Goal: Contribute content: Contribute content

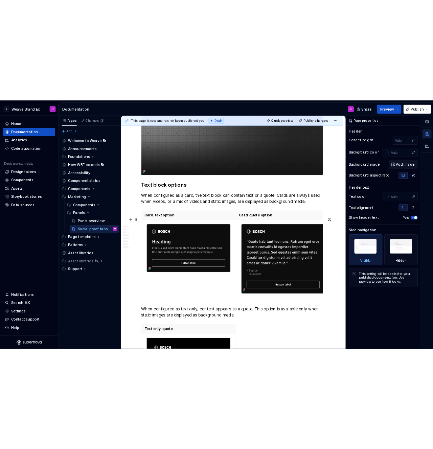
scroll to position [1930, 0]
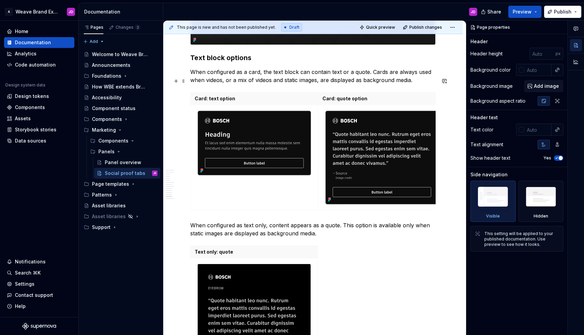
click at [381, 84] on p "When configured as a card, the text block can contain text or a quote. Cards ar…" at bounding box center [312, 76] width 245 height 16
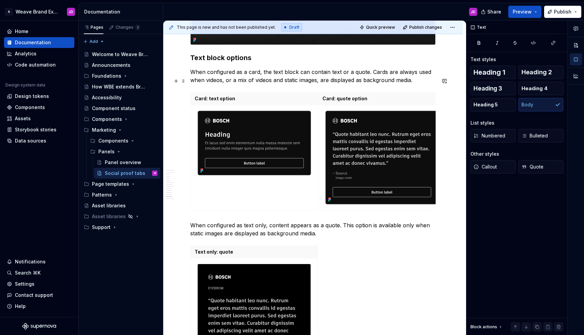
click at [330, 81] on p "When configured as a card, the text block can contain text or a quote. Cards ar…" at bounding box center [312, 76] width 245 height 16
click at [390, 25] on span "Quick preview" at bounding box center [380, 27] width 29 height 5
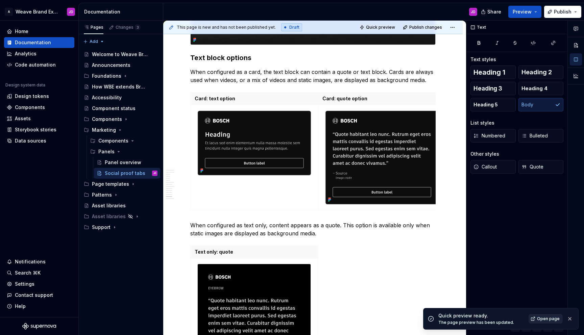
click at [541, 319] on span "Open page" at bounding box center [548, 318] width 23 height 5
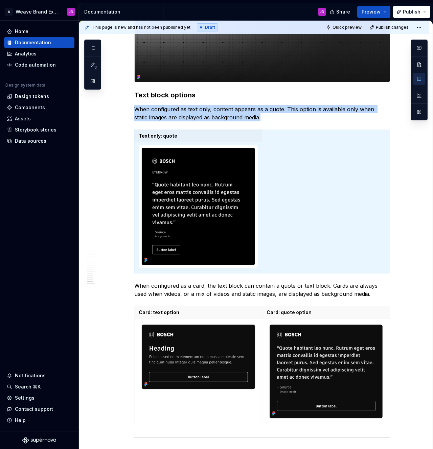
scroll to position [1912, 0]
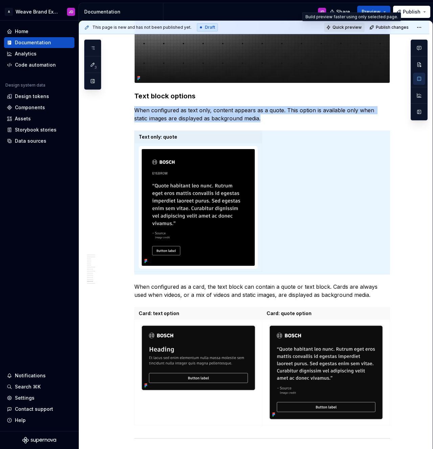
click at [349, 26] on span "Quick preview" at bounding box center [346, 27] width 29 height 5
click at [391, 26] on span "Publish changes" at bounding box center [392, 27] width 33 height 5
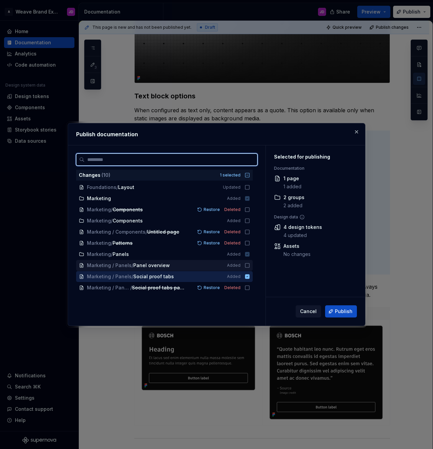
click at [250, 266] on icon at bounding box center [246, 265] width 5 height 5
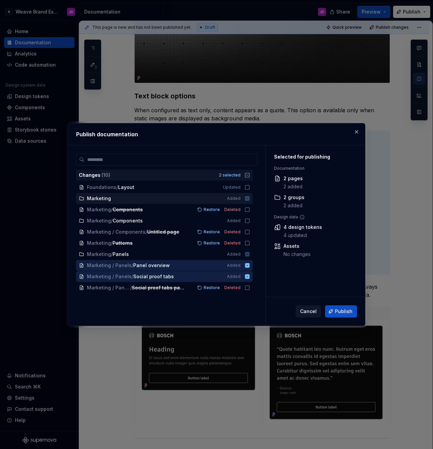
click at [250, 198] on icon at bounding box center [246, 198] width 5 height 5
click at [356, 131] on button "button" at bounding box center [356, 131] width 9 height 9
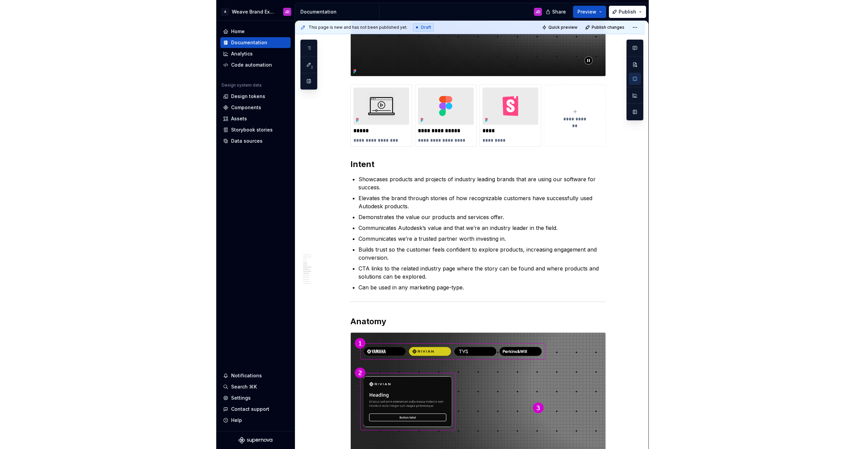
scroll to position [0, 0]
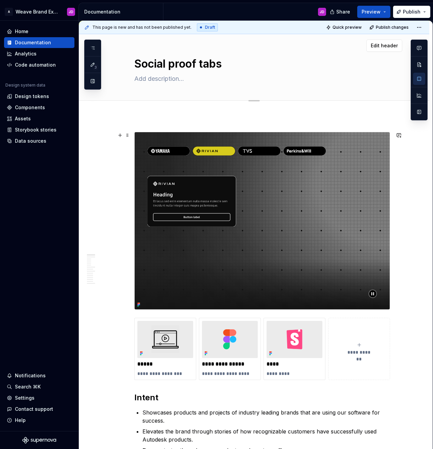
type textarea "*"
click at [237, 65] on textarea "Social proof tabs" at bounding box center [261, 64] width 256 height 16
click at [188, 78] on textarea at bounding box center [261, 78] width 256 height 11
click at [269, 62] on textarea "Social proof tabs" at bounding box center [261, 64] width 256 height 16
type textarea "Social proof tabs"
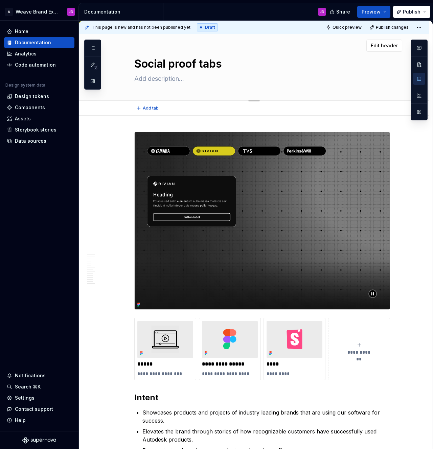
type textarea "*"
type textarea "Social proof tabs ("
type textarea "*"
type textarea "Social proof tabs (d"
type textarea "*"
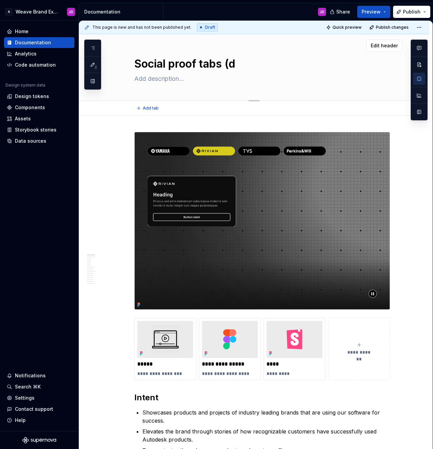
type textarea "Social proof tabs (dr"
type textarea "*"
type textarea "Social proof tabs (dra"
type textarea "*"
type textarea "Social proof tabs (draf"
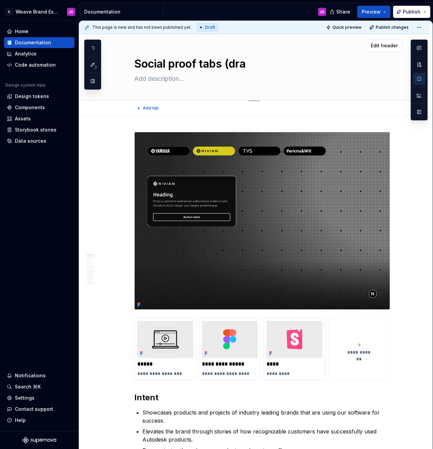
type textarea "*"
type textarea "Social proof tabs (draft"
type textarea "*"
type textarea "Social proof tabs (draft)"
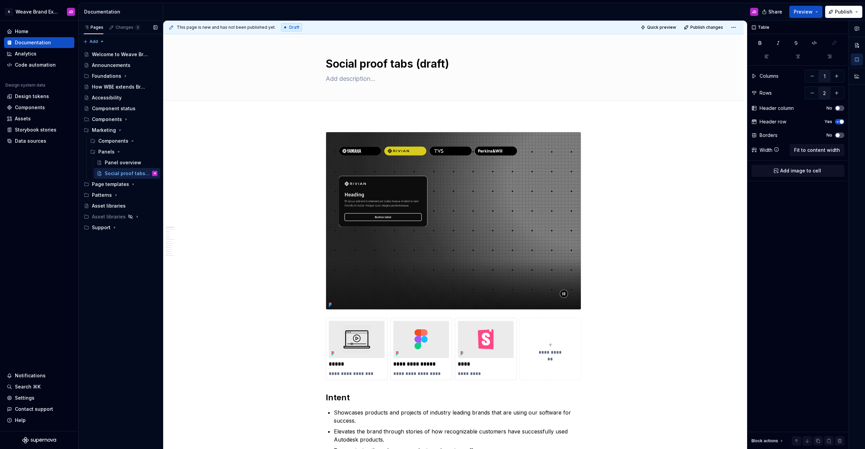
type textarea "*"
type textarea "Social proof tabs (draft)"
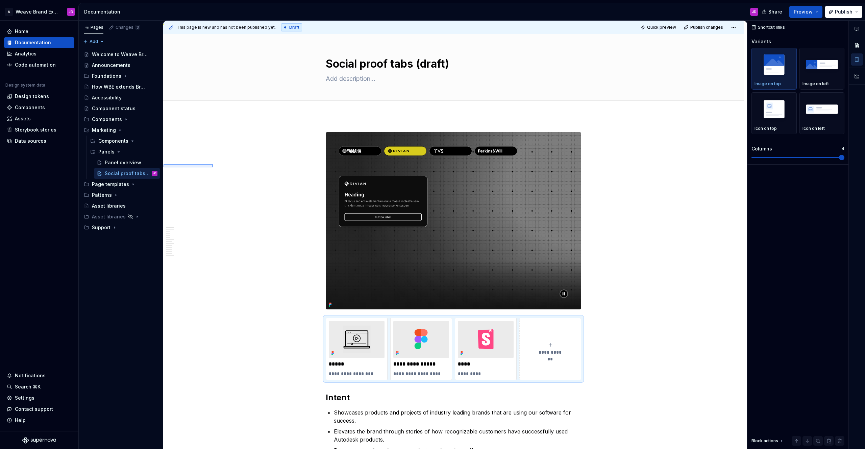
drag, startPoint x: 164, startPoint y: 164, endPoint x: 214, endPoint y: 167, distance: 50.1
click at [214, 167] on div "**********" at bounding box center [455, 235] width 584 height 429
click at [128, 173] on div "Social proof tabs (draft)" at bounding box center [121, 173] width 32 height 7
click at [143, 173] on button "Page tree" at bounding box center [143, 173] width 9 height 9
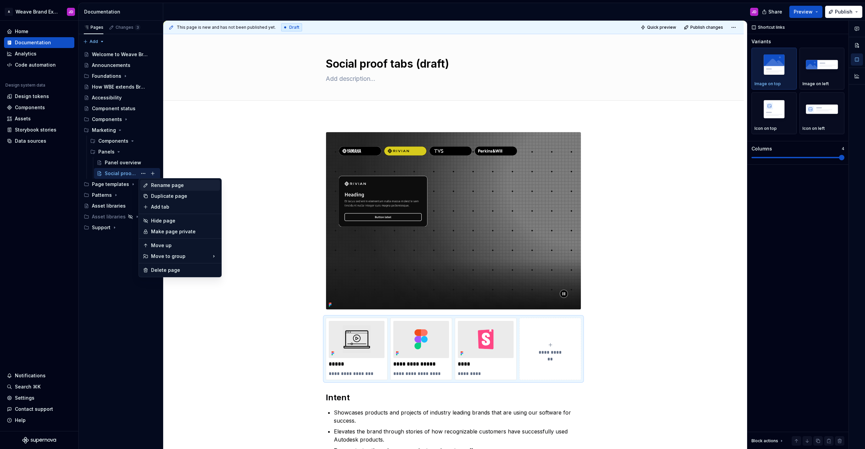
click at [158, 181] on div "Rename page" at bounding box center [180, 185] width 80 height 11
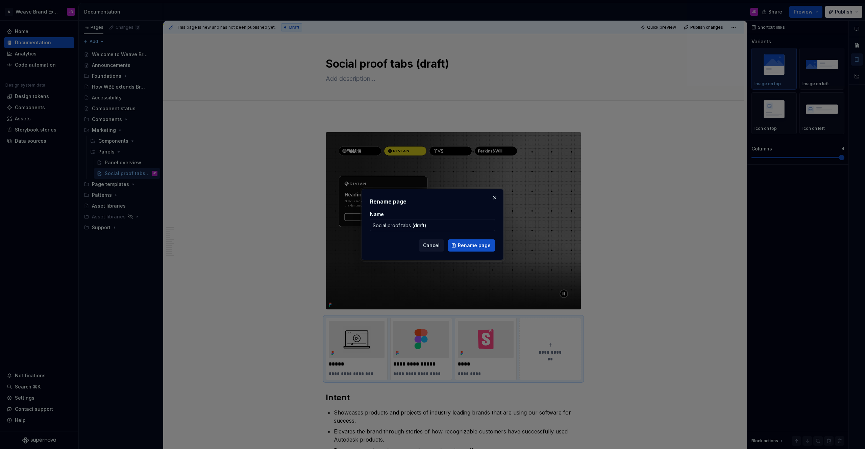
type textarea "*"
type input "Social proof tabs"
click at [462, 244] on span "Rename page" at bounding box center [474, 245] width 33 height 7
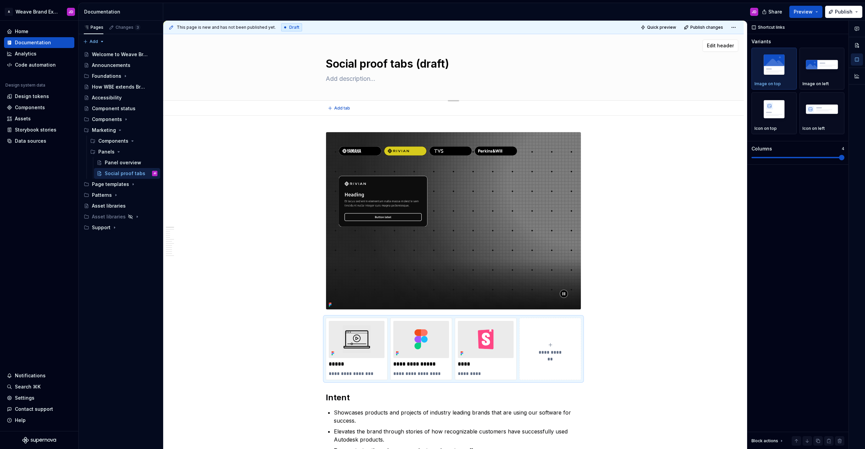
click at [364, 79] on textarea at bounding box center [453, 78] width 256 height 11
type textarea "*"
type textarea "("
type textarea "*"
type textarea "(D"
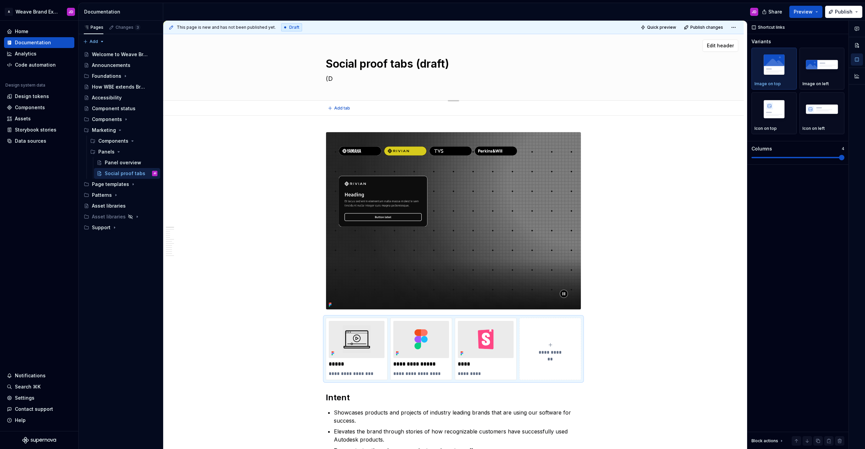
type textarea "*"
type textarea "(Dr"
type textarea "*"
type textarea "(Dra"
type textarea "*"
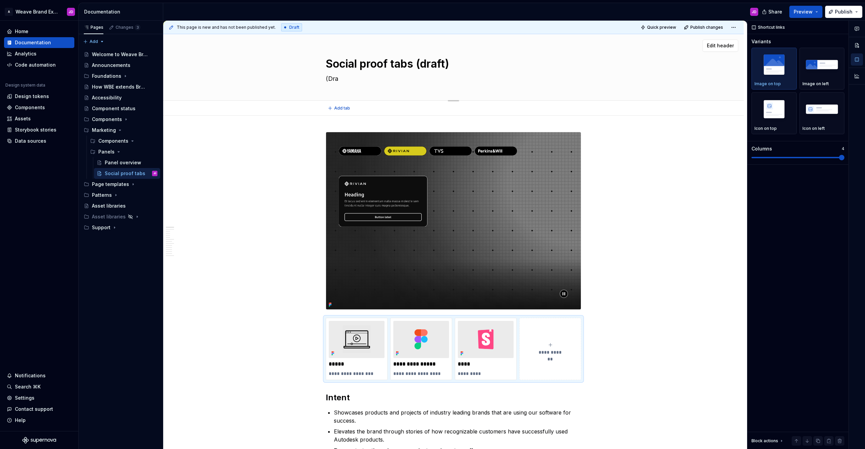
type textarea "(Draf"
type textarea "*"
type textarea "(Draft"
type textarea "*"
type textarea "(Draft)"
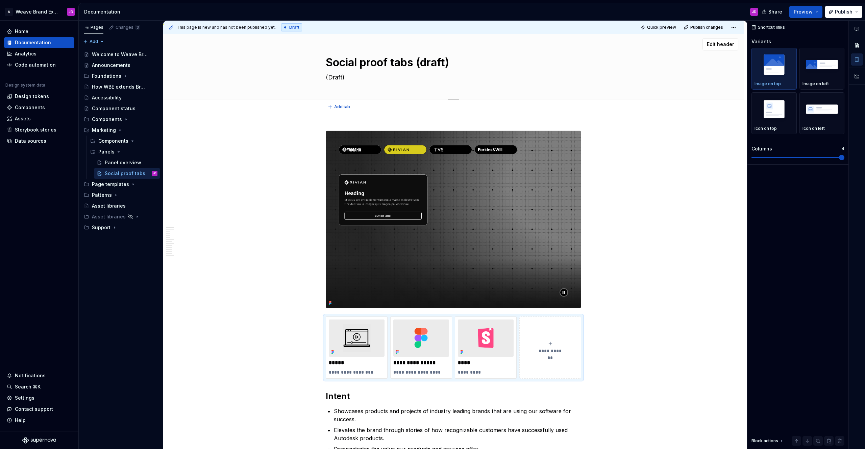
scroll to position [0, 0]
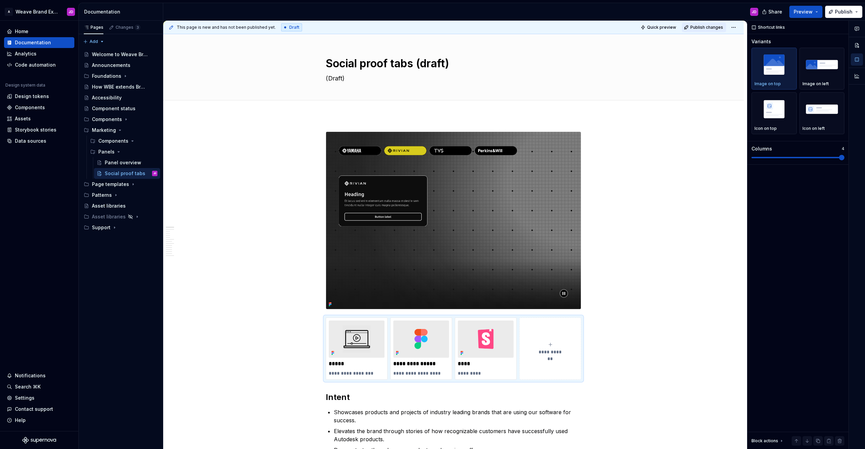
type textarea "*"
type textarea "(Draft)"
click at [584, 27] on span "Publish changes" at bounding box center [707, 27] width 33 height 5
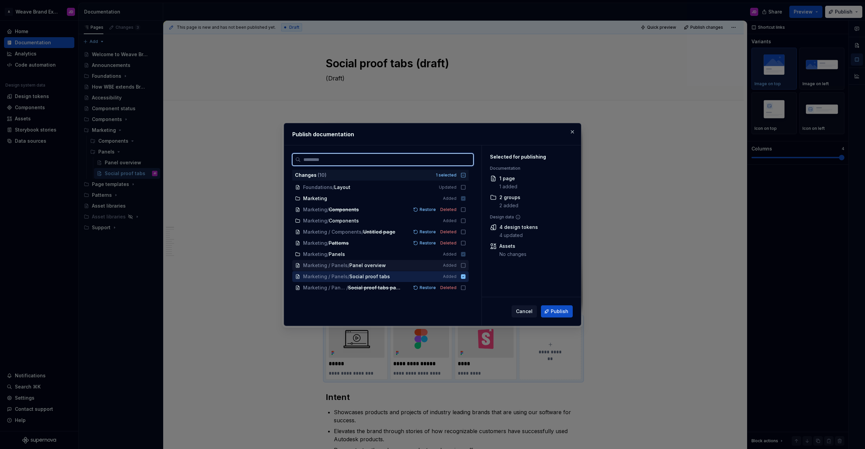
click at [466, 266] on icon at bounding box center [463, 265] width 5 height 5
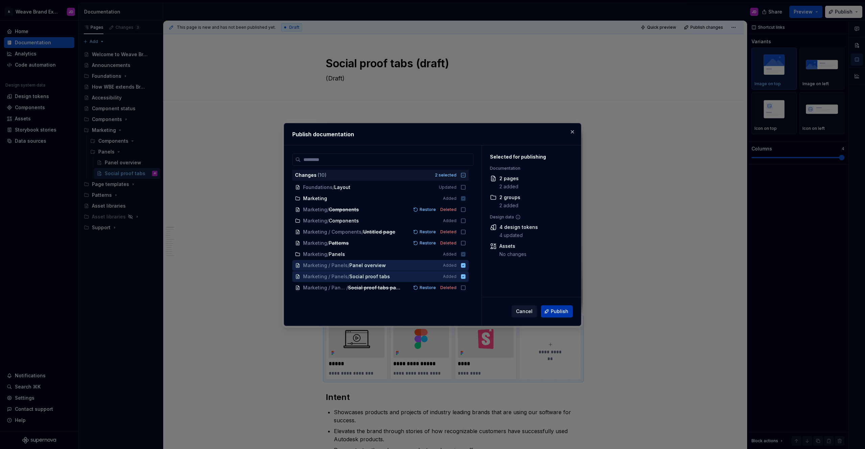
click at [561, 311] on span "Publish" at bounding box center [560, 311] width 18 height 7
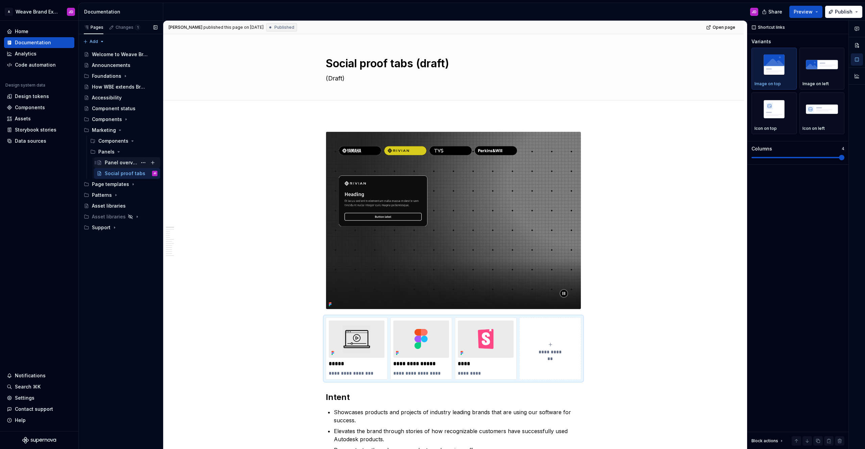
click at [133, 162] on div "Panel overview" at bounding box center [121, 162] width 32 height 7
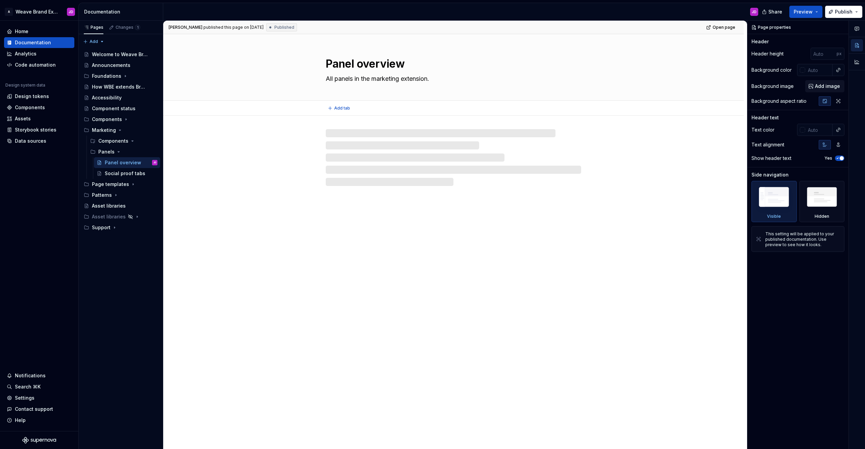
click at [366, 78] on textarea "All panels in the marketing extension." at bounding box center [453, 78] width 256 height 11
click at [360, 80] on textarea "All panels in the marketing extension." at bounding box center [453, 78] width 256 height 11
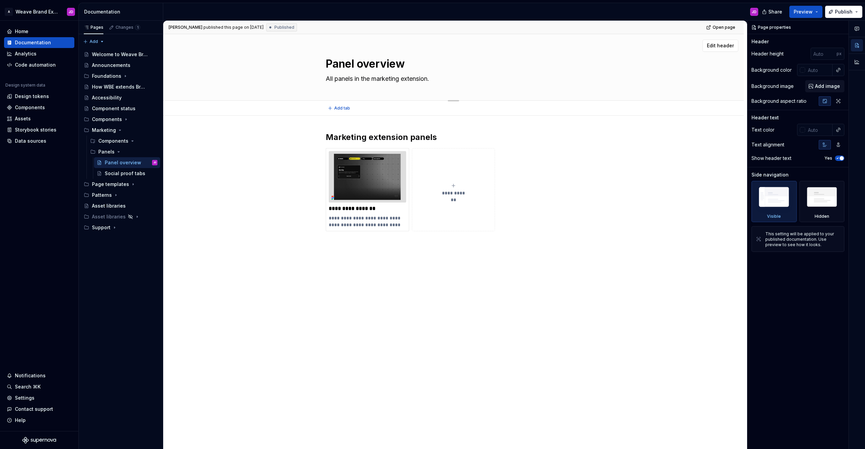
type textarea "*"
type textarea "("
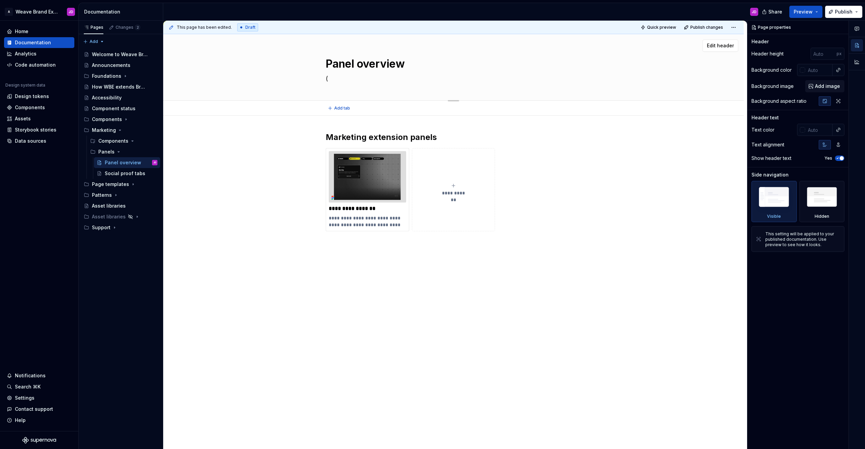
type textarea "*"
type textarea "(D"
type textarea "*"
type textarea "(Dr"
type textarea "*"
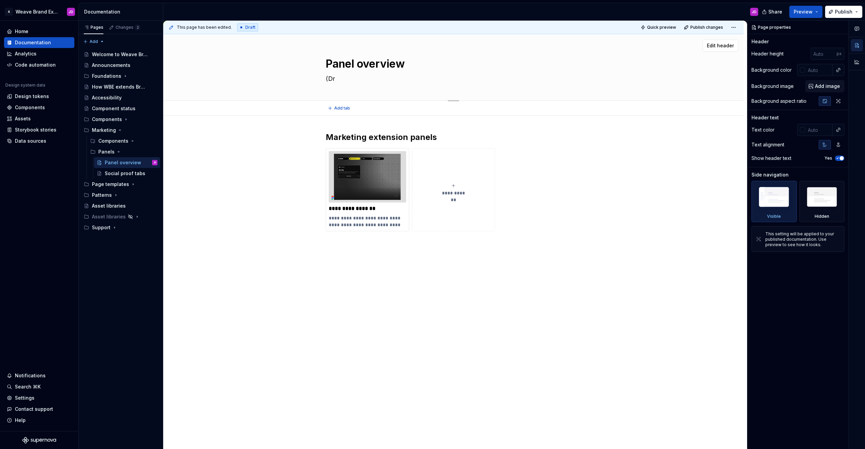
type textarea "(Dra"
type textarea "*"
type textarea "(Draf"
type textarea "*"
type textarea "(Draft"
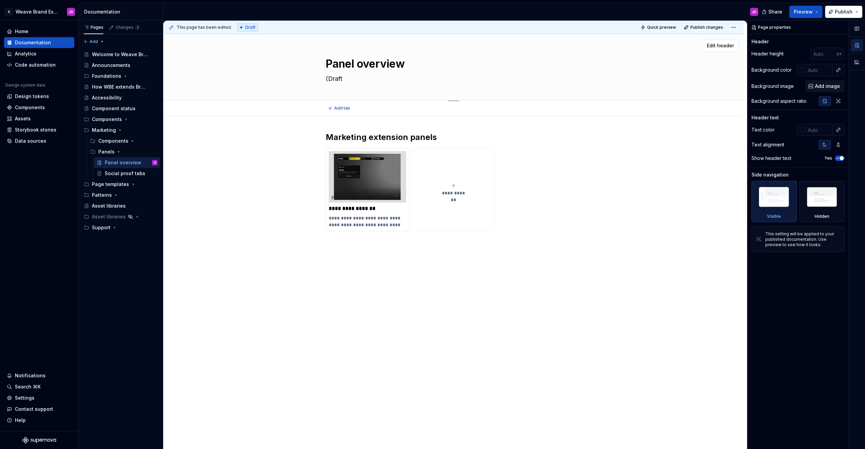
type textarea "*"
type textarea "(Draft)"
type textarea "*"
type textarea "(Draft)"
click at [584, 27] on span "Publish changes" at bounding box center [707, 27] width 33 height 5
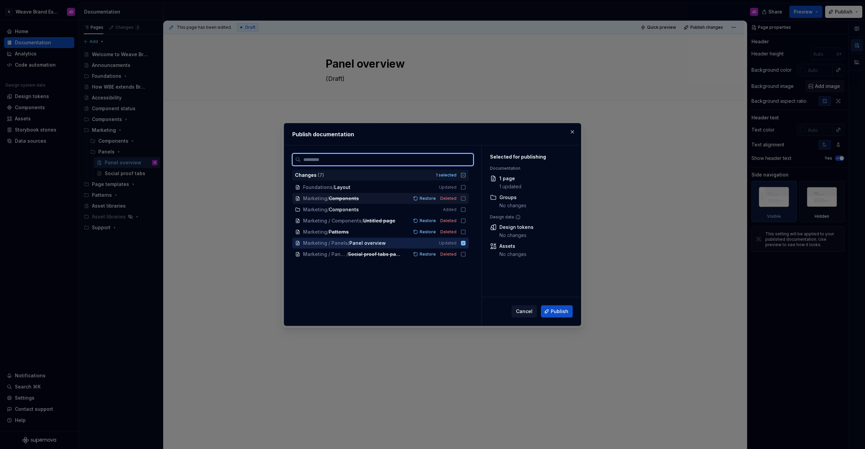
click at [466, 198] on icon at bounding box center [463, 198] width 5 height 5
click at [466, 220] on icon at bounding box center [463, 220] width 5 height 5
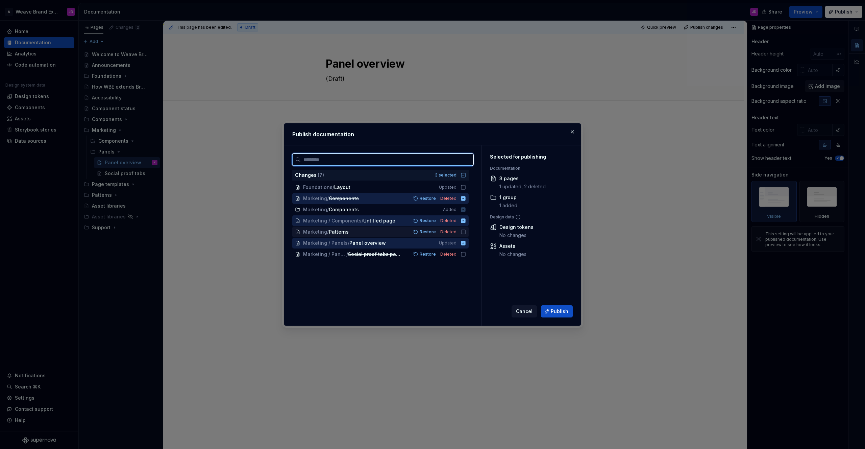
click at [466, 233] on icon at bounding box center [463, 231] width 5 height 5
click at [466, 256] on icon at bounding box center [463, 254] width 4 height 4
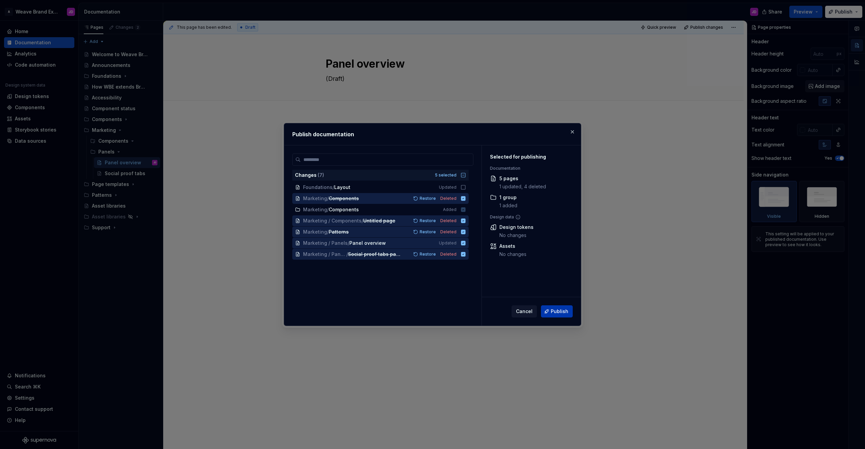
click at [560, 312] on span "Publish" at bounding box center [560, 311] width 18 height 7
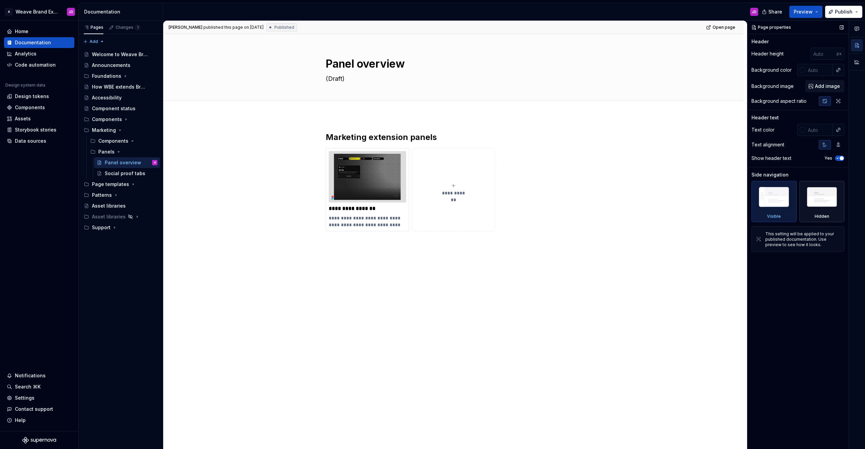
click at [584, 199] on img at bounding box center [822, 199] width 39 height 30
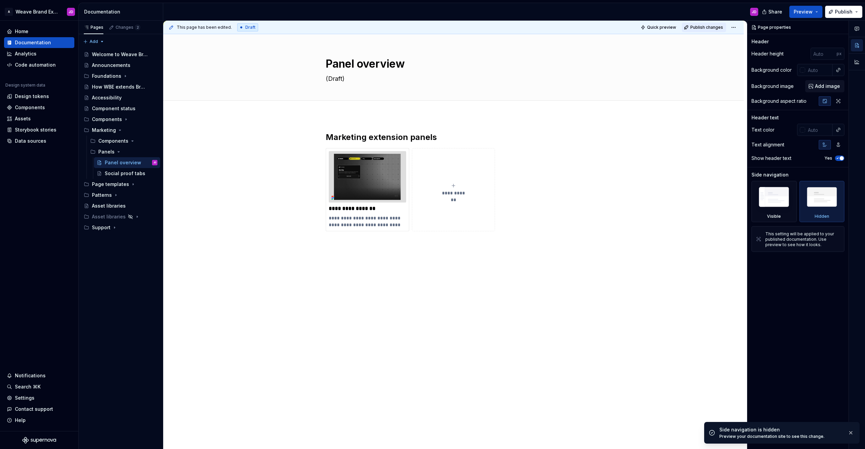
click at [584, 27] on span "Publish changes" at bounding box center [707, 27] width 33 height 5
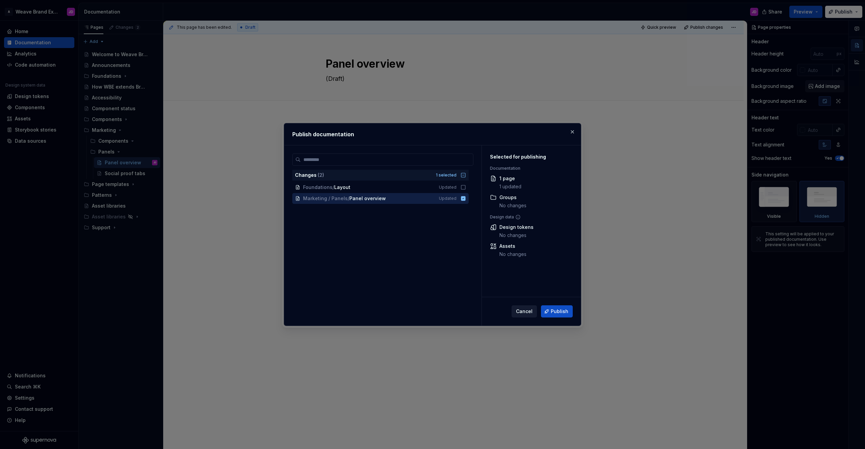
click at [525, 312] on span "Cancel" at bounding box center [524, 311] width 17 height 7
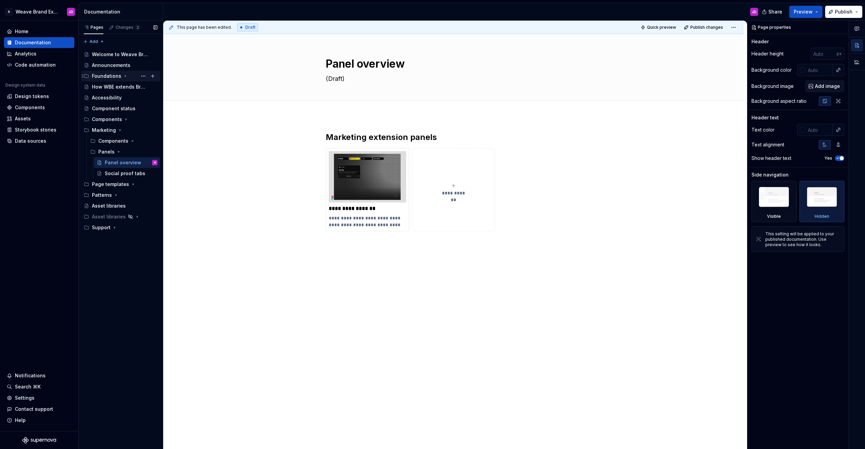
click at [101, 75] on div "Foundations" at bounding box center [106, 76] width 29 height 7
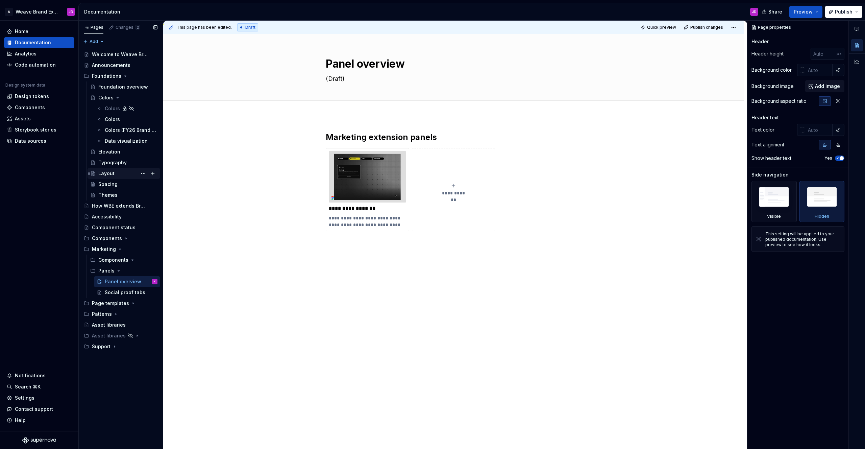
click at [122, 171] on div "Layout" at bounding box center [127, 173] width 59 height 9
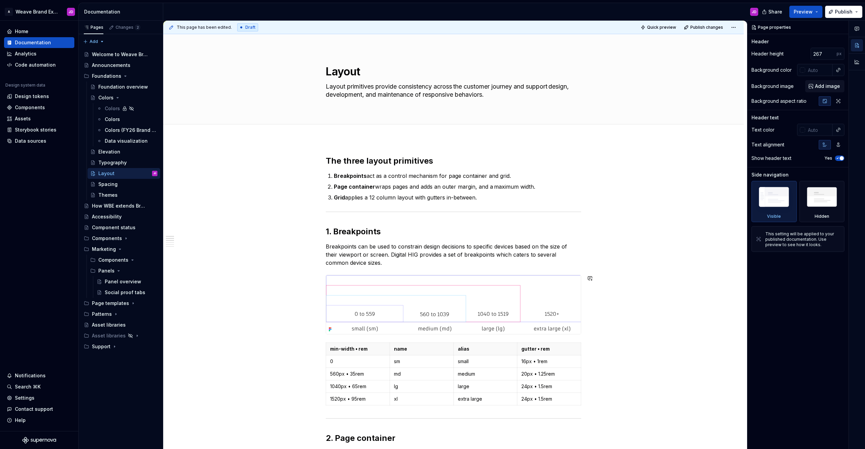
scroll to position [0, 0]
click at [584, 26] on span "Publish changes" at bounding box center [707, 27] width 33 height 5
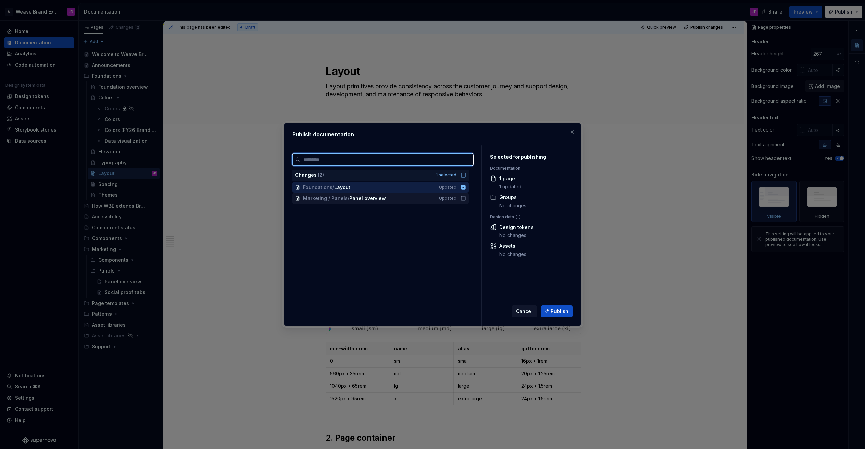
click at [466, 198] on icon at bounding box center [463, 198] width 5 height 5
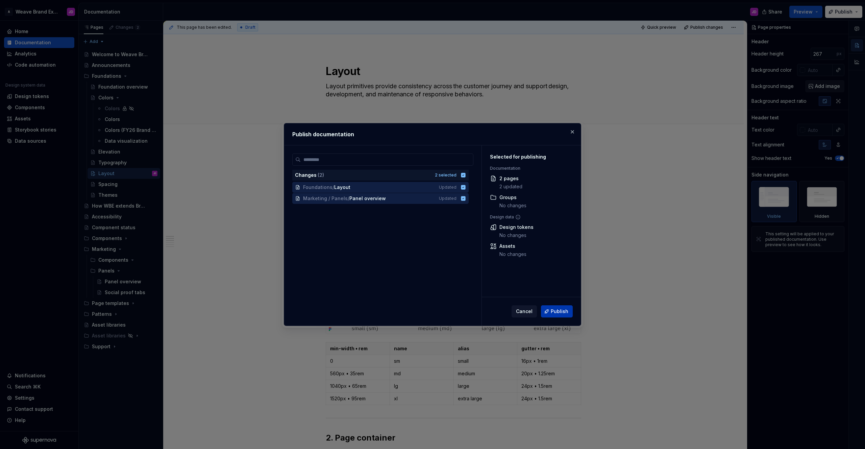
click at [556, 312] on span "Publish" at bounding box center [560, 311] width 18 height 7
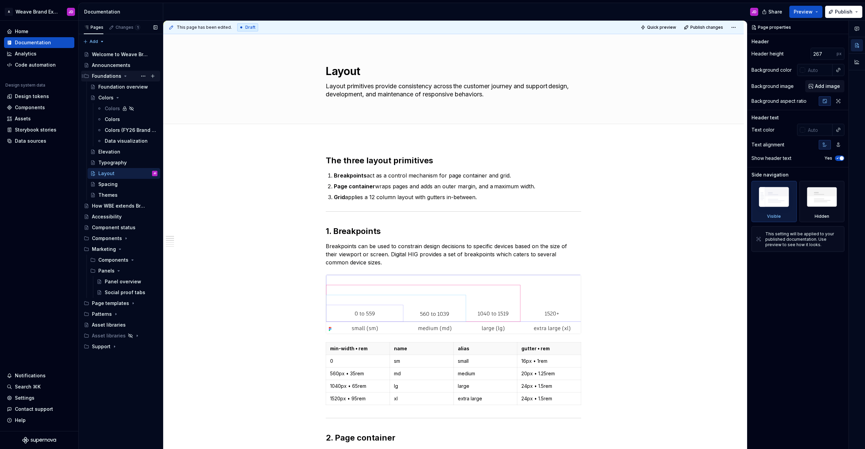
click at [125, 76] on icon "Page tree" at bounding box center [126, 76] width 2 height 1
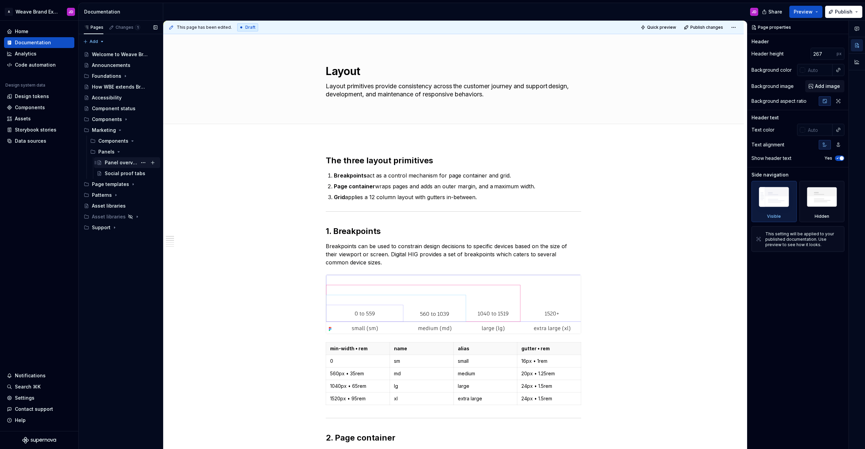
click at [123, 161] on div "Panel overview" at bounding box center [121, 162] width 32 height 7
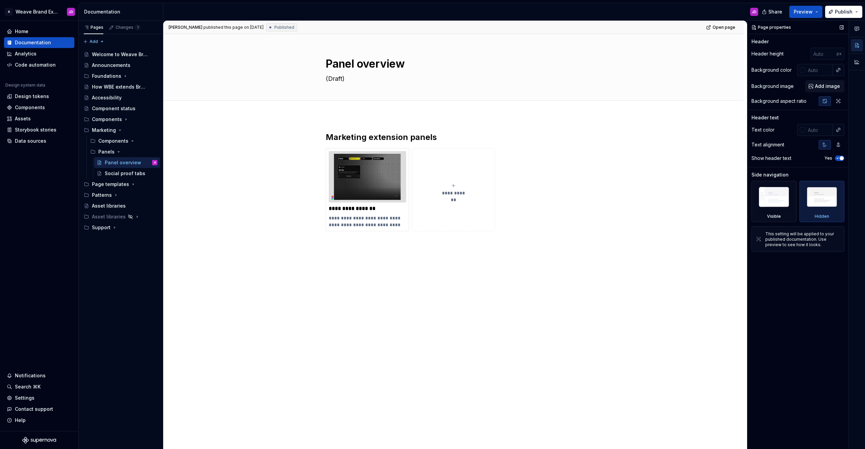
click at [584, 203] on img at bounding box center [822, 199] width 39 height 30
click at [584, 200] on img at bounding box center [822, 199] width 39 height 30
click at [584, 10] on button "Publish" at bounding box center [844, 12] width 37 height 12
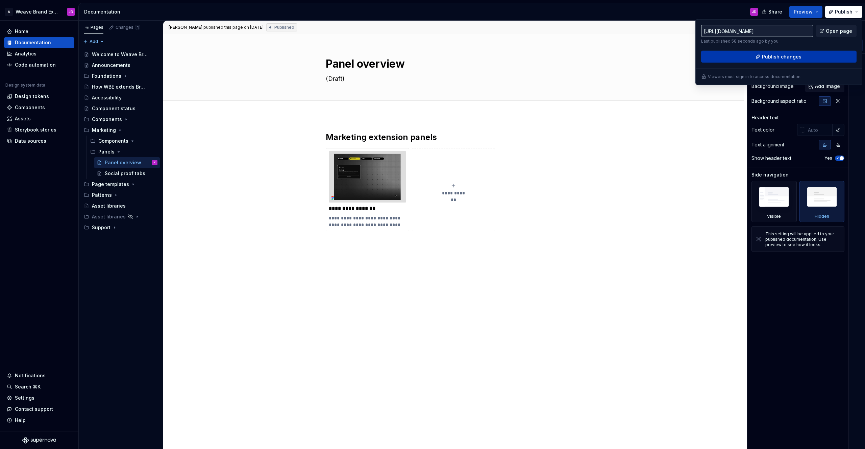
click at [584, 54] on span "Publish changes" at bounding box center [782, 56] width 40 height 7
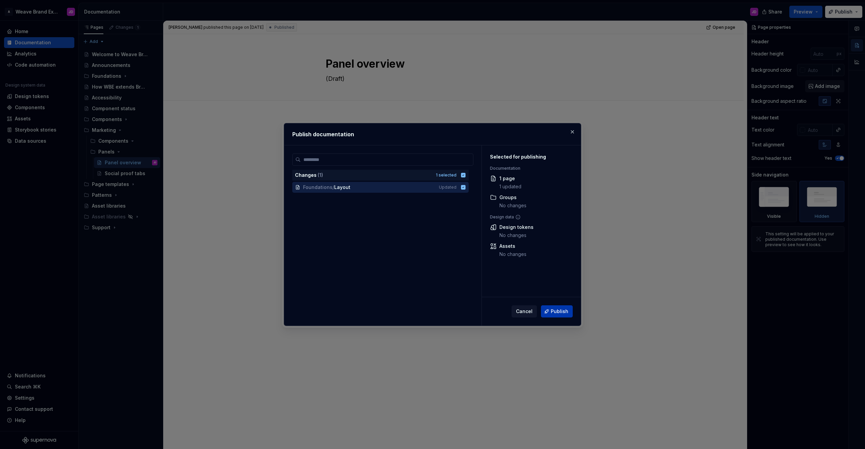
click at [555, 311] on span "Publish" at bounding box center [560, 311] width 18 height 7
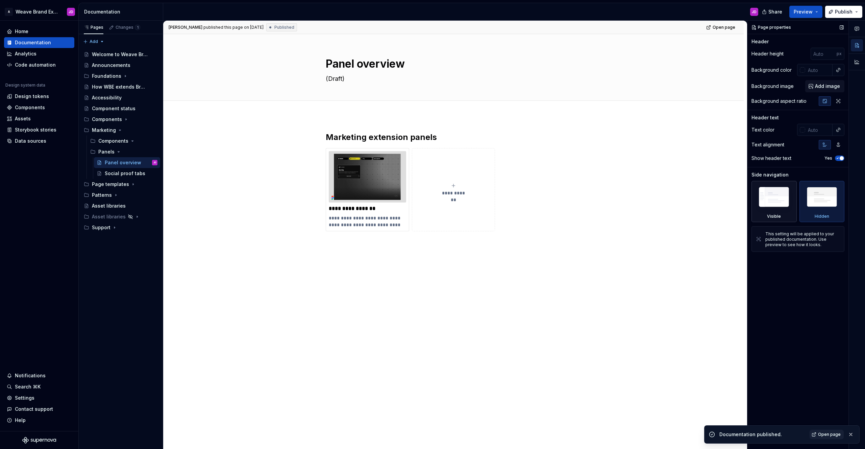
click at [584, 195] on img at bounding box center [774, 198] width 39 height 29
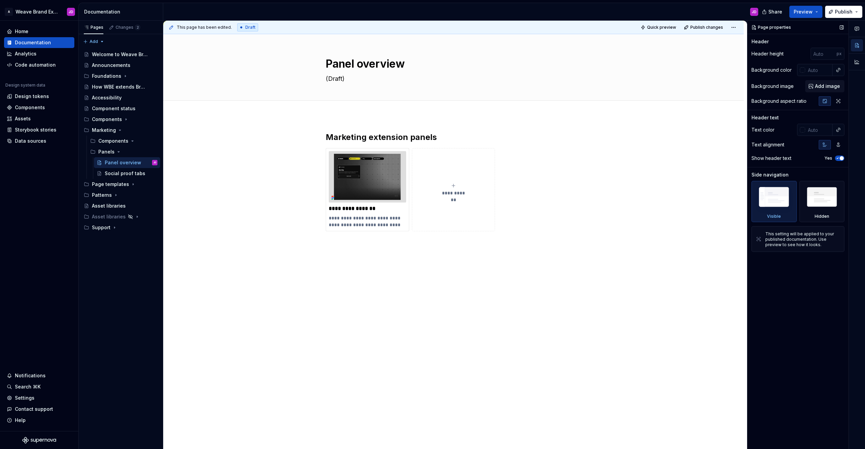
click at [584, 27] on div "Page properties" at bounding box center [772, 27] width 45 height 9
click at [584, 62] on button "button" at bounding box center [857, 62] width 12 height 12
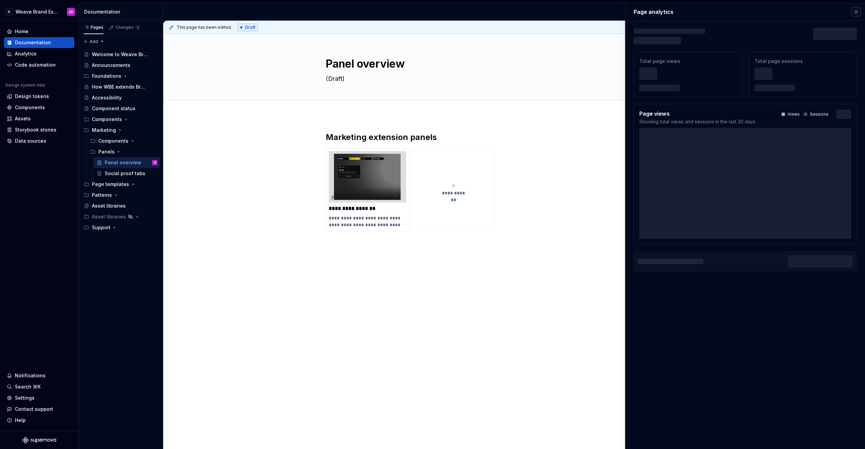
click at [584, 11] on button "button" at bounding box center [856, 11] width 9 height 9
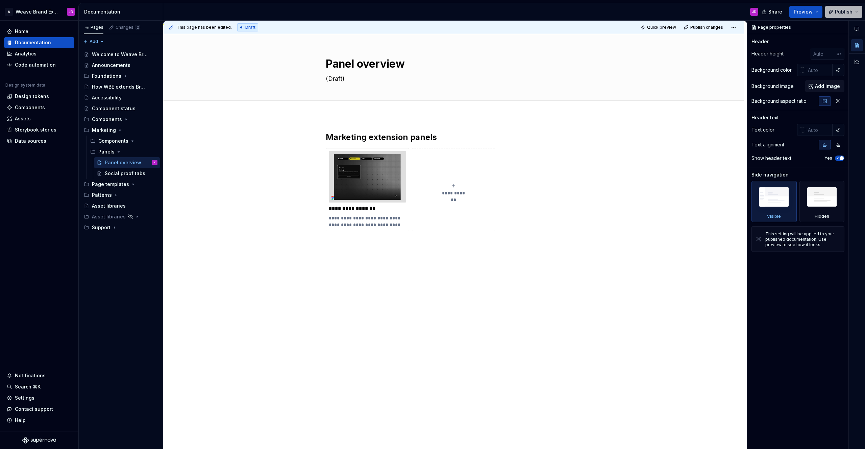
click at [584, 12] on span "Publish" at bounding box center [844, 11] width 18 height 7
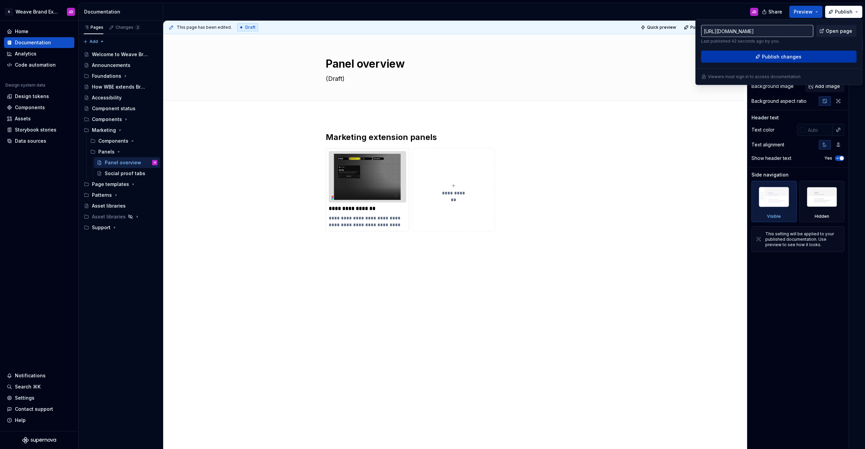
click at [584, 57] on span "Publish changes" at bounding box center [782, 56] width 40 height 7
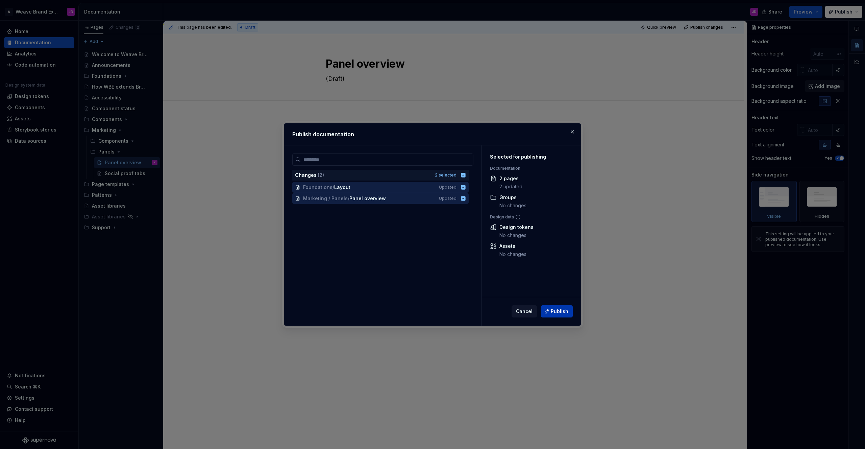
click at [558, 310] on span "Publish" at bounding box center [560, 311] width 18 height 7
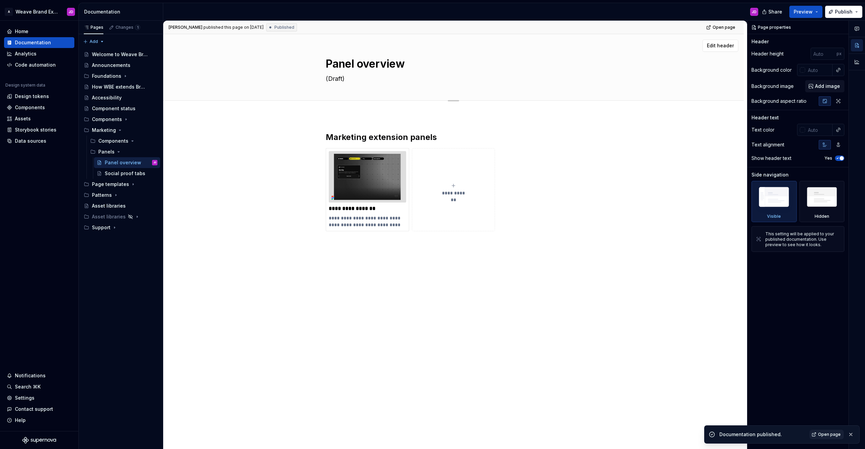
type textarea "*"
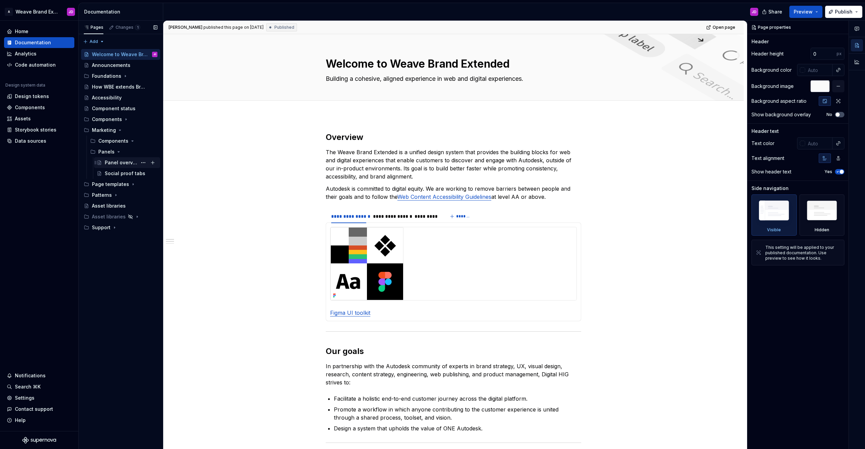
click at [126, 163] on div "Panel overview" at bounding box center [121, 162] width 32 height 7
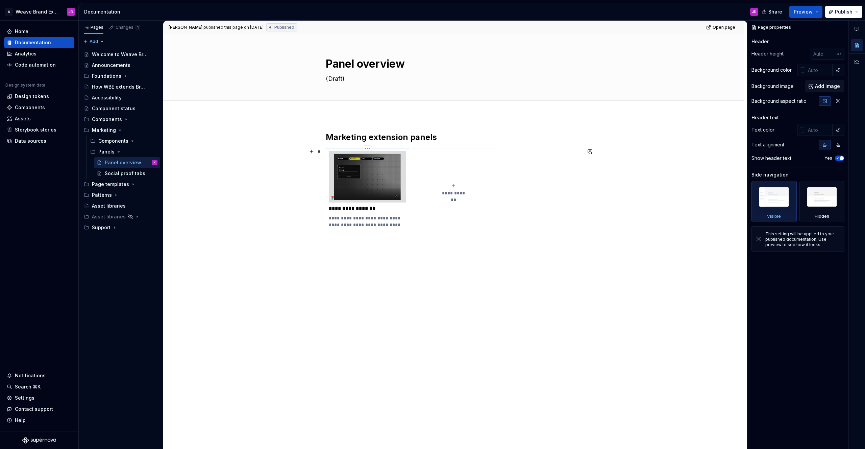
click at [366, 172] on img at bounding box center [367, 176] width 77 height 51
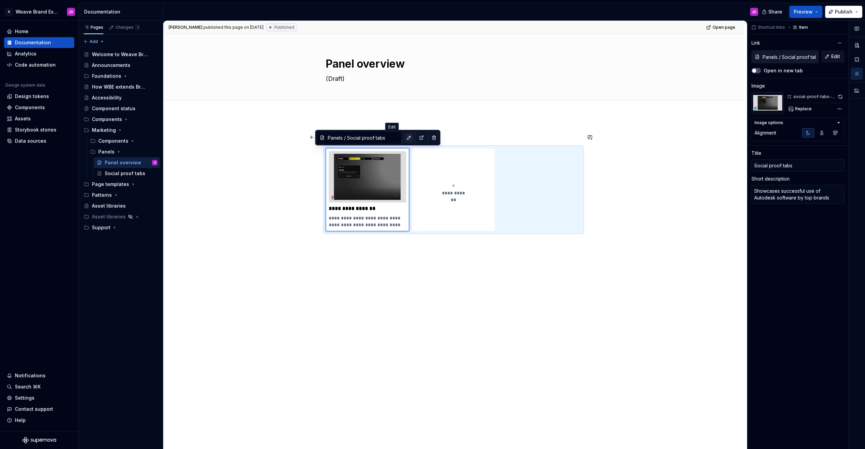
click at [405, 138] on button "button" at bounding box center [409, 137] width 9 height 9
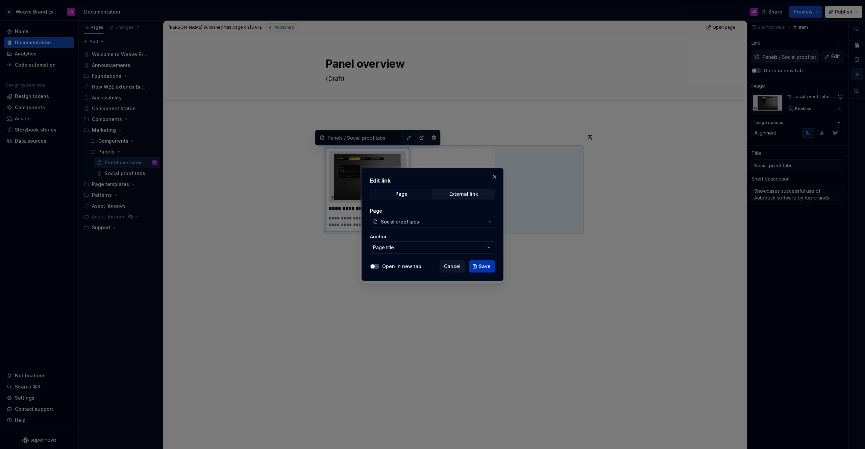
click at [482, 265] on span "Save" at bounding box center [485, 266] width 12 height 7
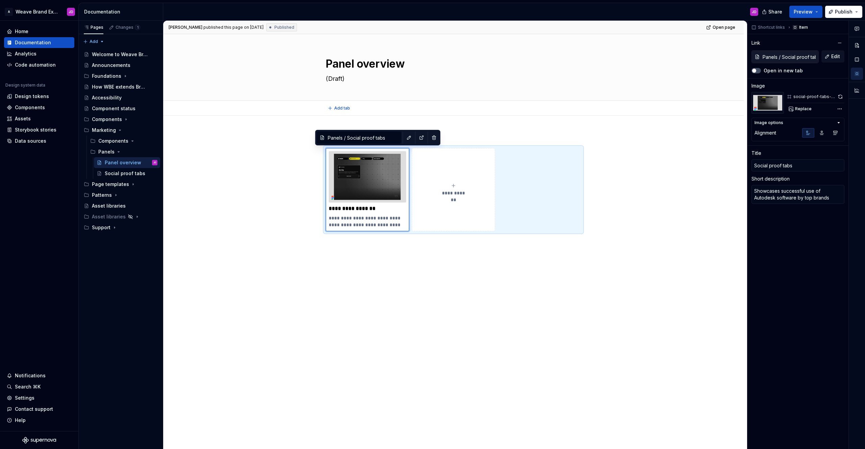
type textarea "*"
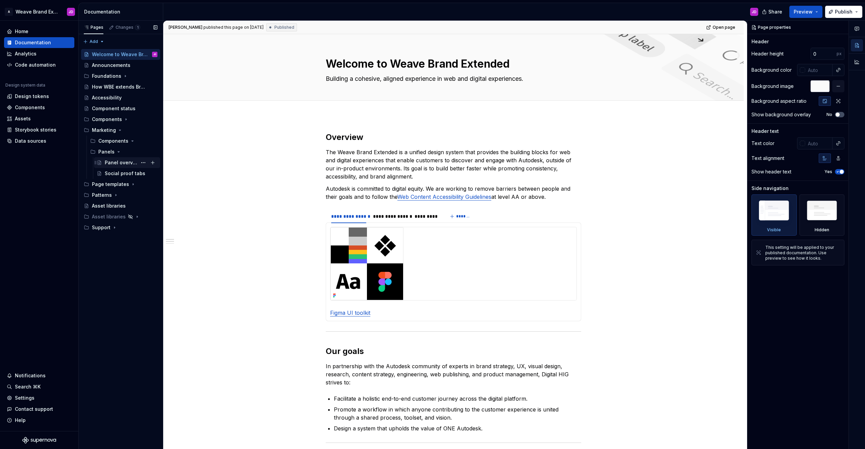
click at [121, 164] on div "Panel overview" at bounding box center [121, 162] width 32 height 7
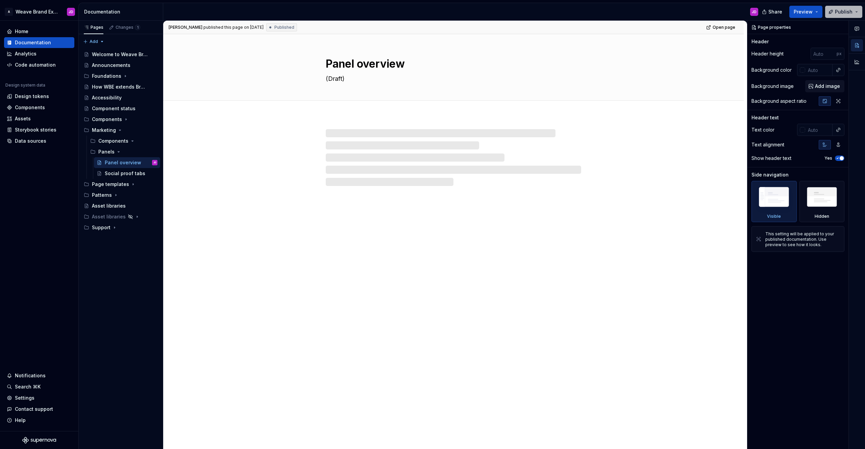
click at [840, 10] on span "Publish" at bounding box center [844, 11] width 18 height 7
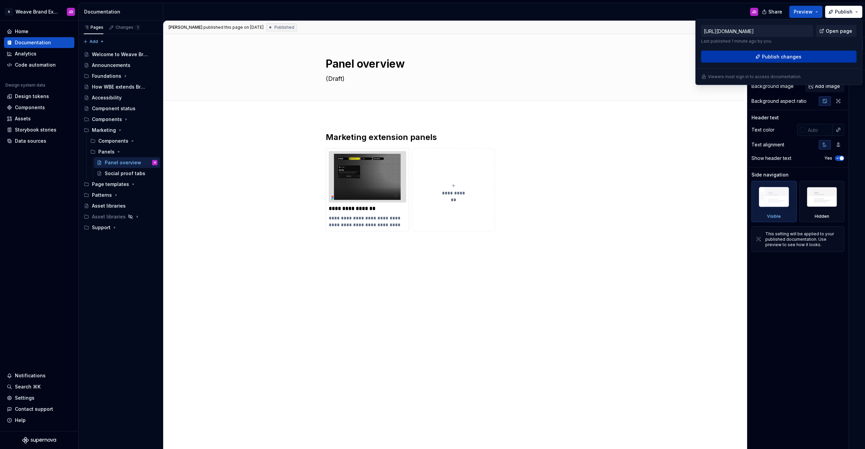
click at [786, 53] on span "Publish changes" at bounding box center [782, 56] width 40 height 7
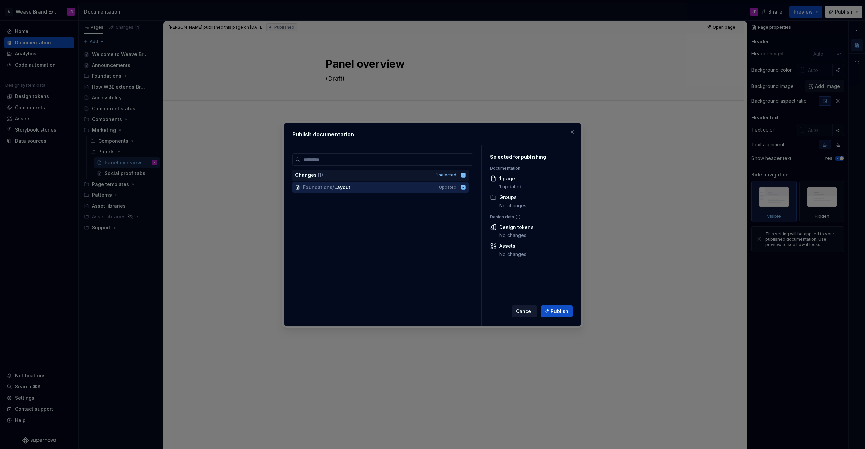
click at [524, 312] on span "Cancel" at bounding box center [524, 311] width 17 height 7
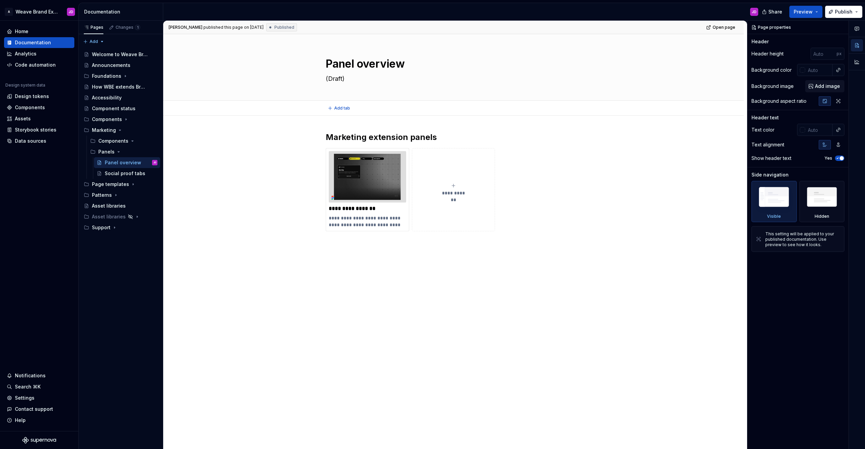
type textarea "*"
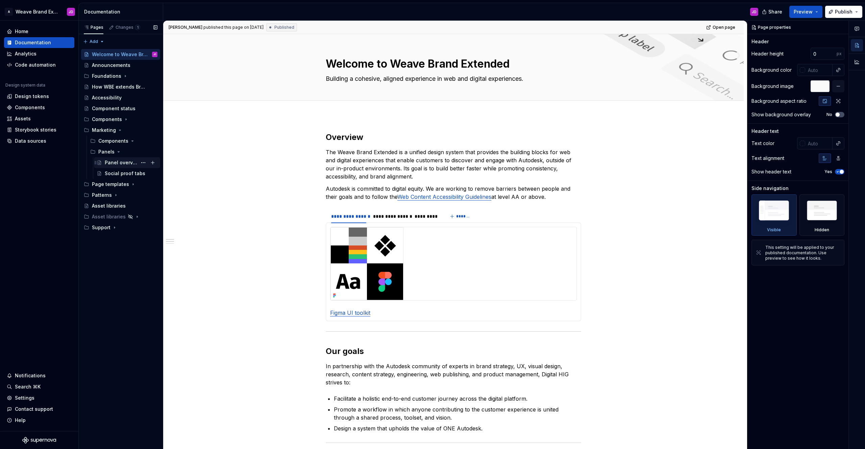
click at [118, 165] on div "Panel overview" at bounding box center [121, 162] width 32 height 7
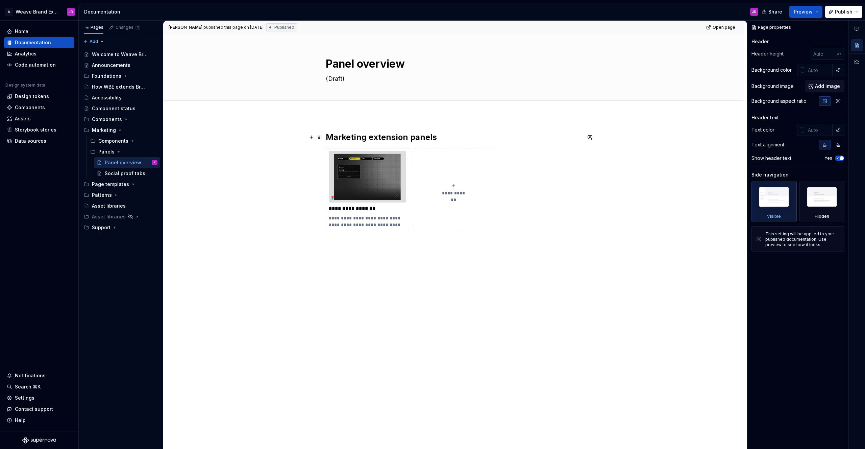
type textarea "*"
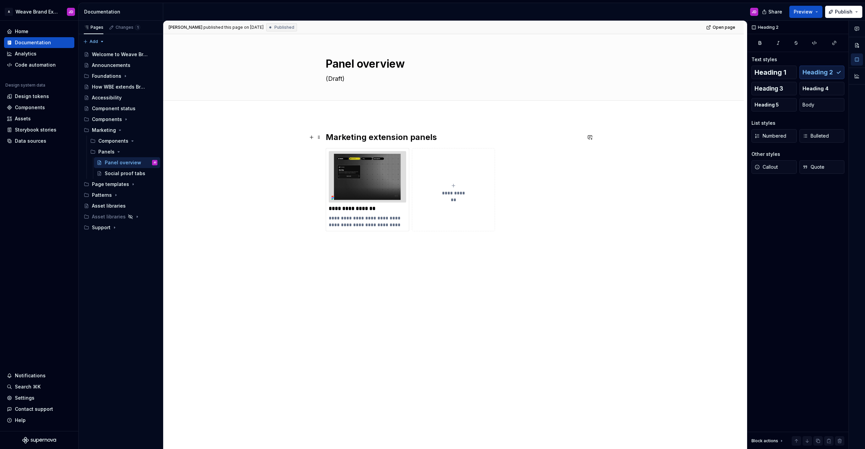
click at [391, 140] on h2 "Marketing extension panels" at bounding box center [454, 137] width 256 height 11
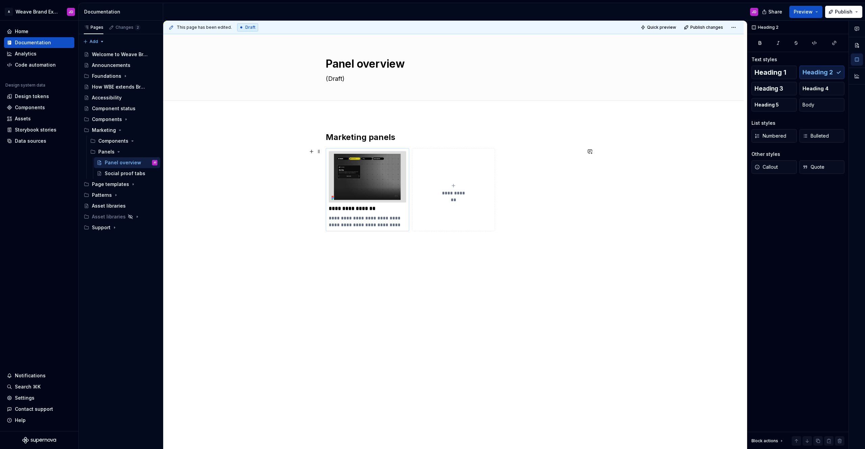
drag, startPoint x: 186, startPoint y: 218, endPoint x: 368, endPoint y: 188, distance: 184.6
click at [188, 219] on div "**********" at bounding box center [455, 235] width 584 height 429
click at [850, 10] on span "Publish" at bounding box center [844, 11] width 18 height 7
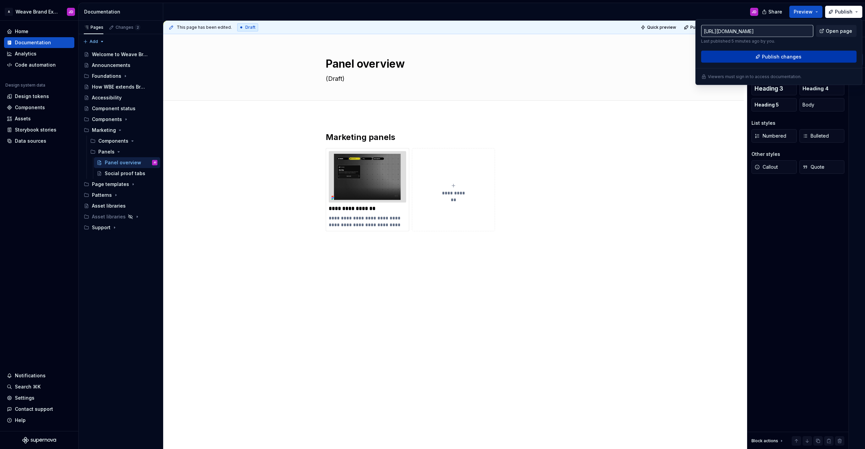
click at [794, 56] on span "Publish changes" at bounding box center [782, 56] width 40 height 7
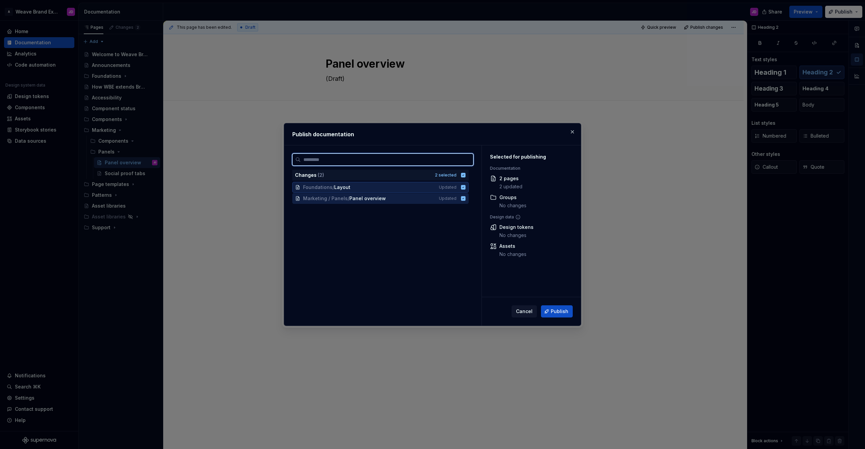
click at [466, 187] on icon at bounding box center [463, 187] width 4 height 4
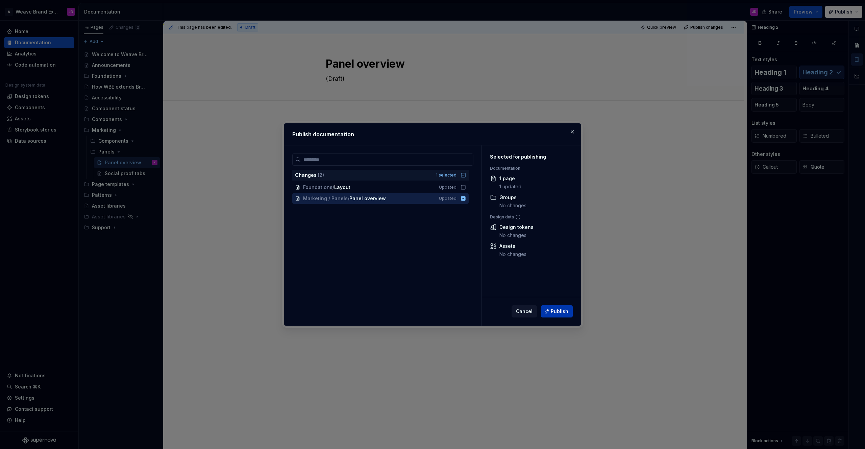
click at [562, 311] on span "Publish" at bounding box center [560, 311] width 18 height 7
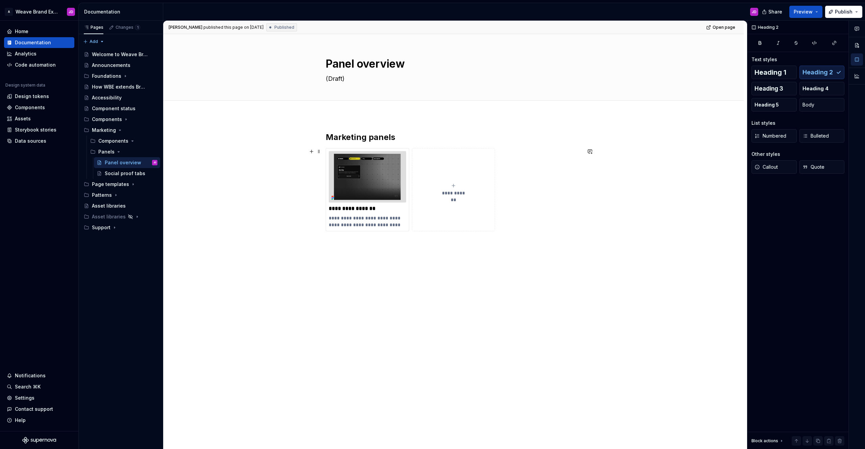
type textarea "*"
